Goal: Task Accomplishment & Management: Manage account settings

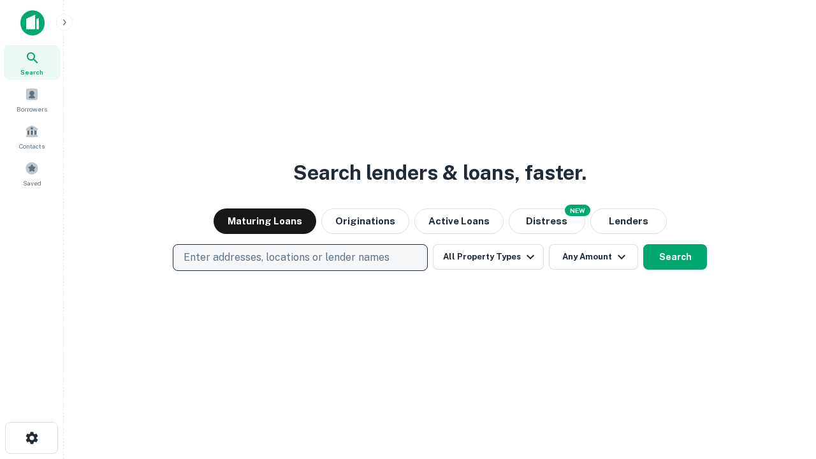
click at [300, 258] on p "Enter addresses, locations or lender names" at bounding box center [287, 257] width 206 height 15
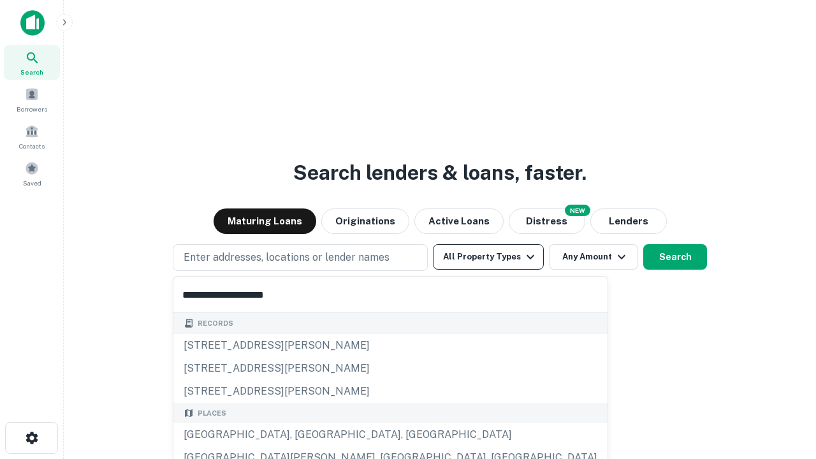
click at [488, 257] on button "All Property Types" at bounding box center [488, 257] width 111 height 26
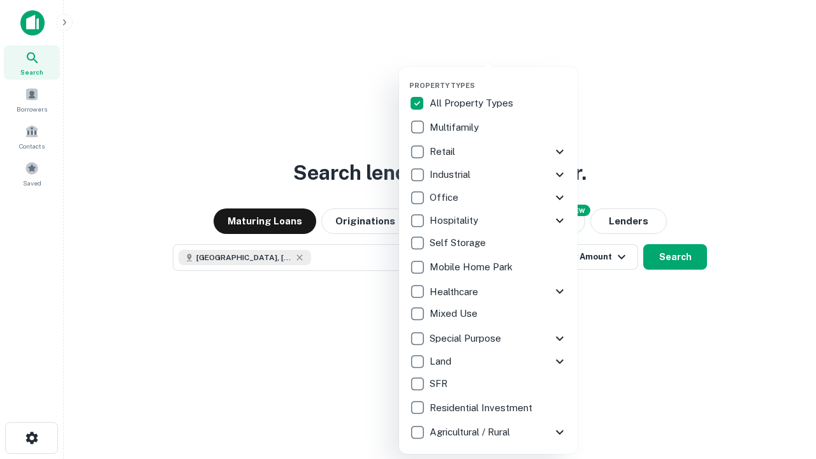
click at [499, 77] on button "button" at bounding box center [498, 77] width 179 height 1
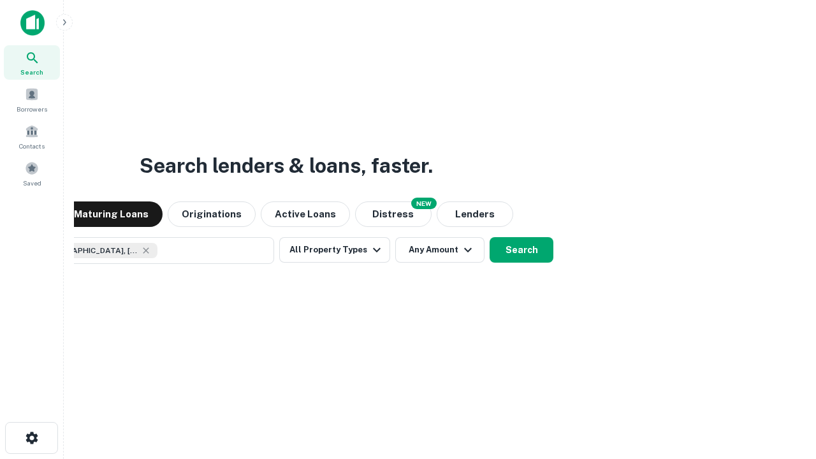
scroll to position [20, 0]
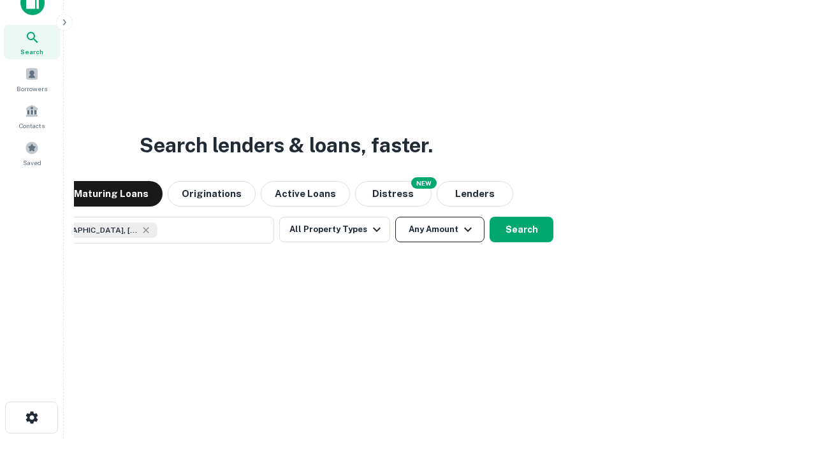
click at [395, 217] on button "Any Amount" at bounding box center [439, 230] width 89 height 26
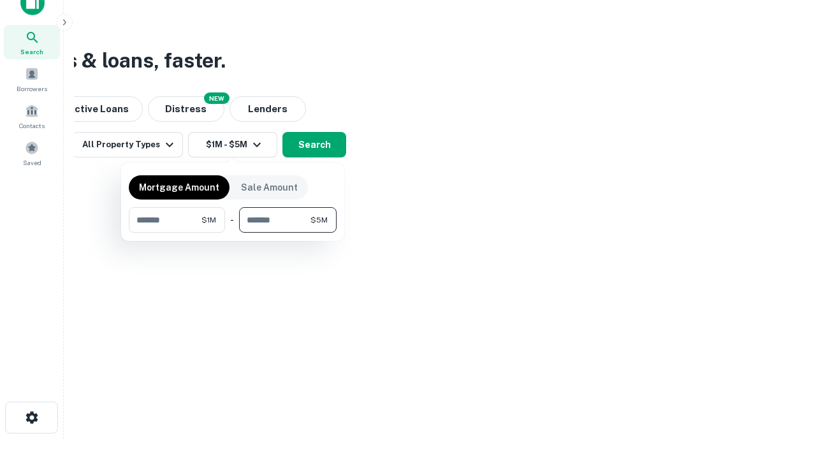
type input "*******"
click at [233, 233] on button "button" at bounding box center [233, 233] width 208 height 1
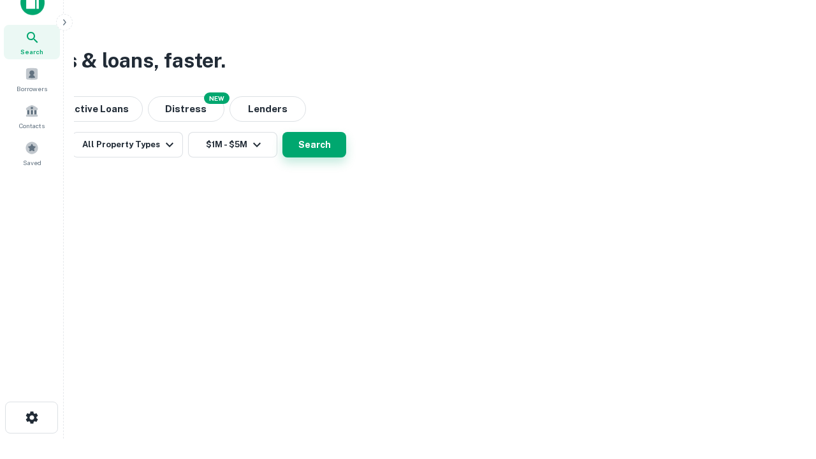
click at [346, 157] on button "Search" at bounding box center [314, 145] width 64 height 26
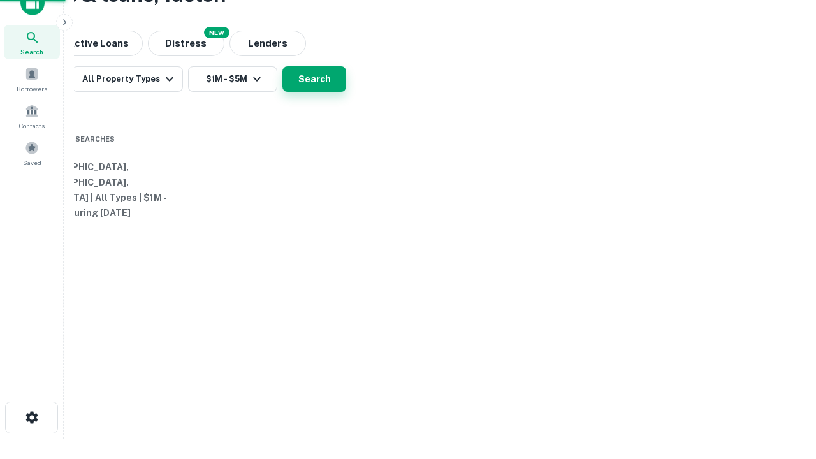
scroll to position [0, 235]
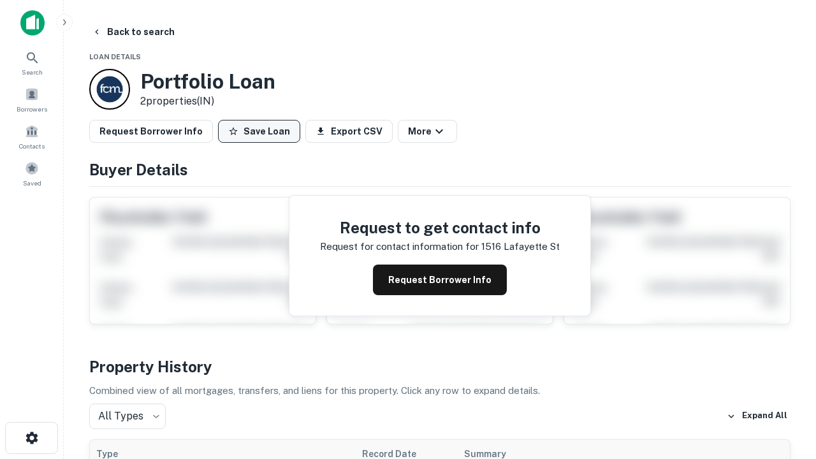
click at [259, 131] on button "Save Loan" at bounding box center [259, 131] width 82 height 23
click at [262, 131] on button "Save Loan" at bounding box center [259, 131] width 82 height 23
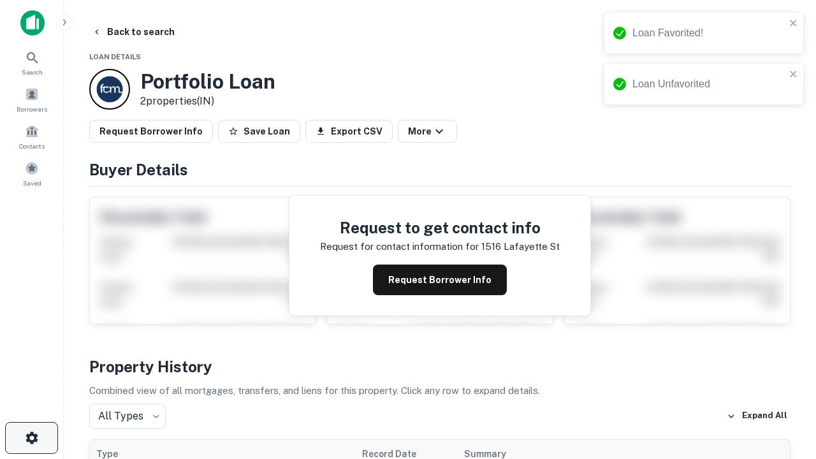
click at [31, 438] on icon "button" at bounding box center [31, 437] width 15 height 15
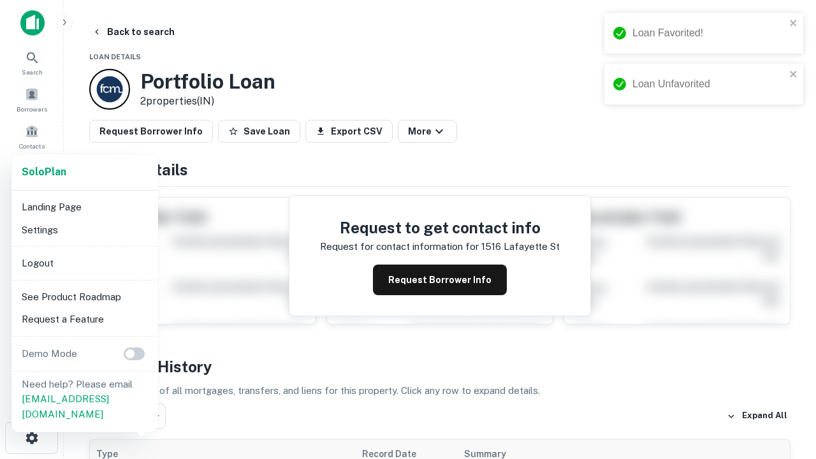
click at [84, 263] on li "Logout" at bounding box center [85, 263] width 136 height 23
